Goal: Transaction & Acquisition: Purchase product/service

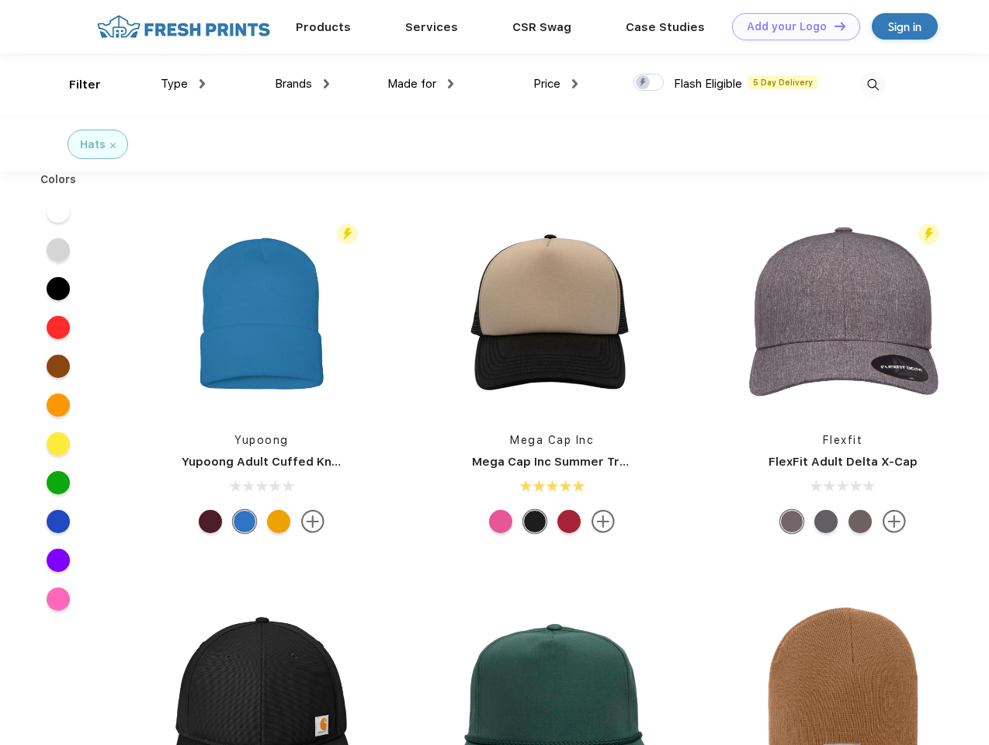
click at [790, 26] on link "Add your Logo Design Tool" at bounding box center [796, 26] width 128 height 27
click at [0, 0] on div "Design Tool" at bounding box center [0, 0] width 0 height 0
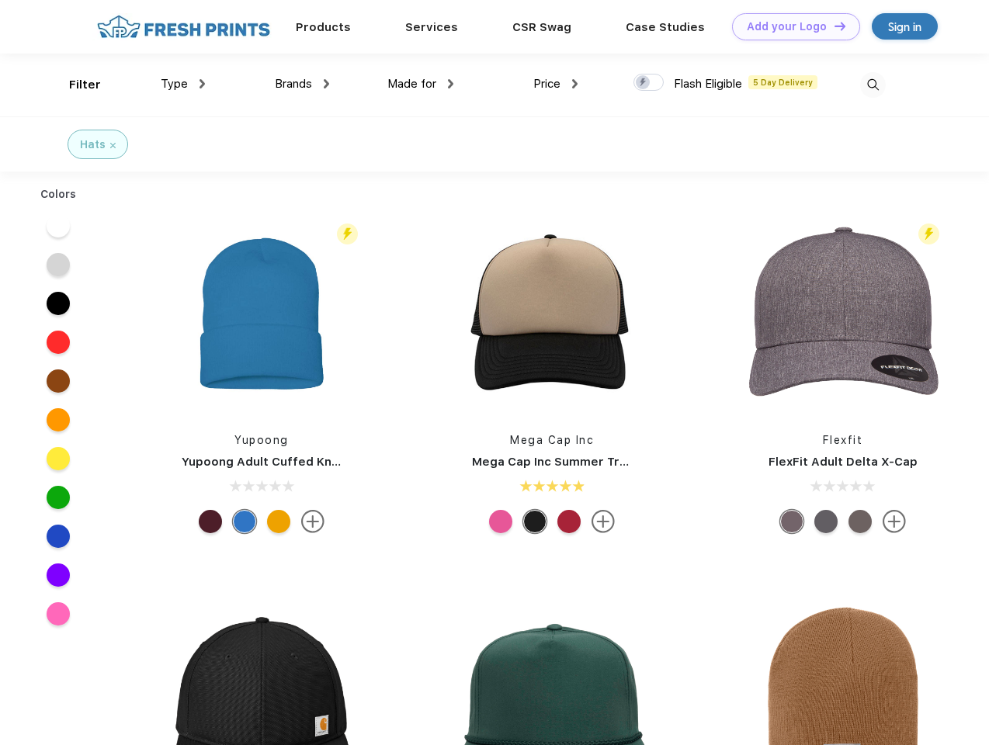
click at [833, 26] on link "Add your Logo Design Tool" at bounding box center [796, 26] width 128 height 27
click at [75, 85] on div "Filter" at bounding box center [85, 85] width 32 height 18
click at [183, 84] on span "Type" at bounding box center [174, 84] width 27 height 14
click at [302, 84] on span "Brands" at bounding box center [293, 84] width 37 height 14
click at [421, 84] on span "Made for" at bounding box center [411, 84] width 49 height 14
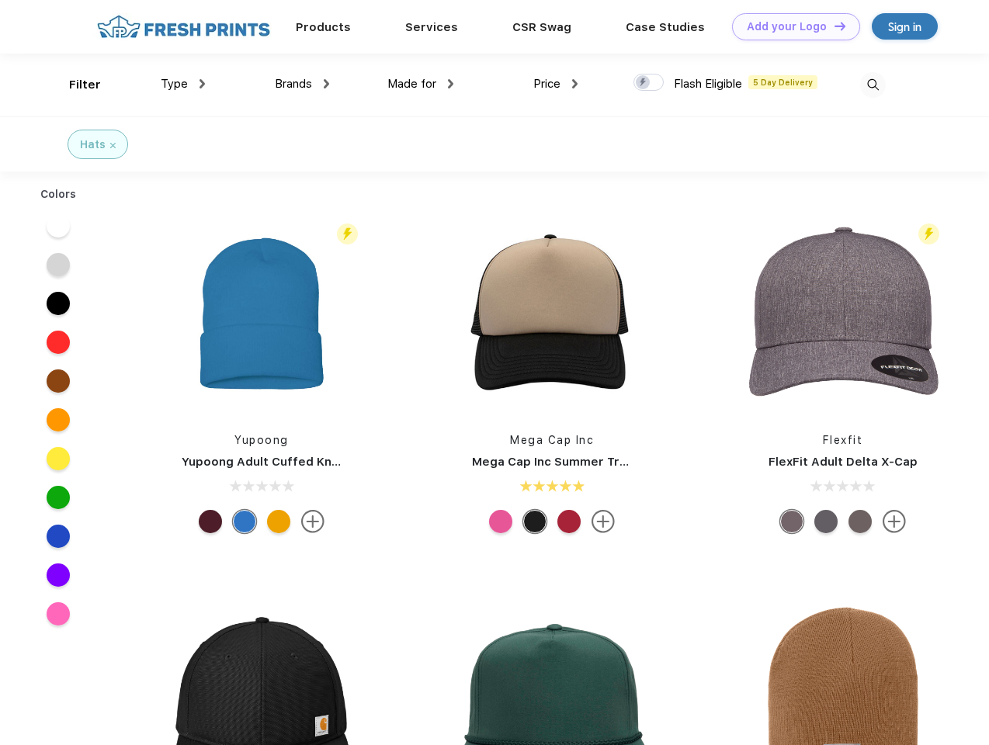
click at [556, 84] on span "Price" at bounding box center [546, 84] width 27 height 14
click at [649, 83] on div at bounding box center [649, 82] width 30 height 17
click at [644, 83] on input "checkbox" at bounding box center [639, 78] width 10 height 10
click at [873, 85] on img at bounding box center [873, 85] width 26 height 26
